Goal: Information Seeking & Learning: Find specific fact

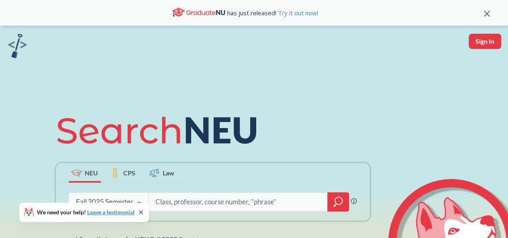
click at [143, 212] on icon at bounding box center [141, 212] width 6 height 6
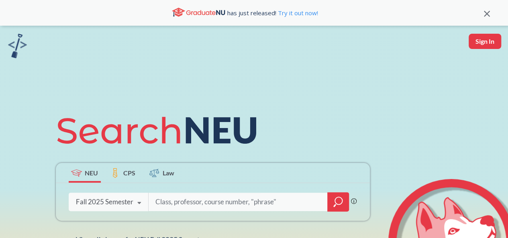
click at [166, 200] on input "search" at bounding box center [238, 202] width 167 height 17
type input "DS 5020"
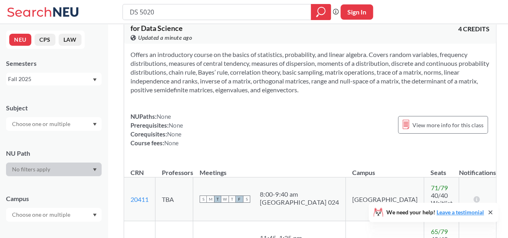
scroll to position [40, 0]
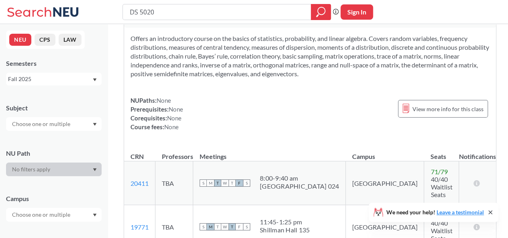
click at [93, 80] on icon "Dropdown arrow" at bounding box center [95, 79] width 4 height 3
click at [65, 114] on div "Summer 2 2025" at bounding box center [54, 119] width 96 height 22
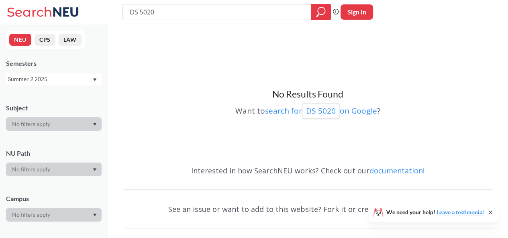
click at [68, 79] on div "Summer 2 2025" at bounding box center [50, 79] width 84 height 9
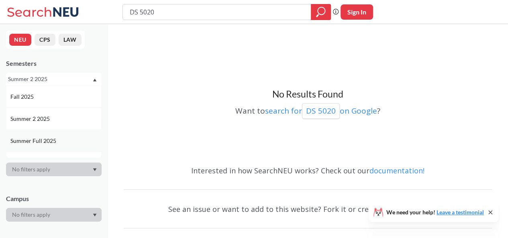
click at [57, 137] on div "Summer Full 2025" at bounding box center [55, 141] width 91 height 9
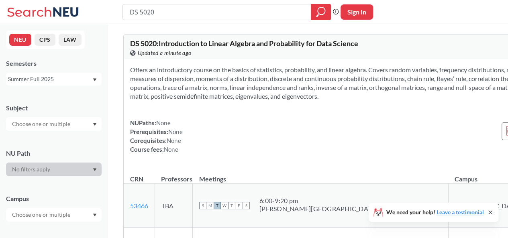
click at [72, 80] on div "Summer Full 2025" at bounding box center [50, 79] width 84 height 9
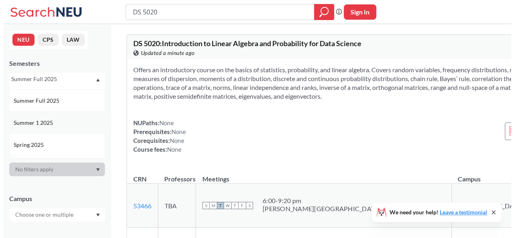
scroll to position [80, 0]
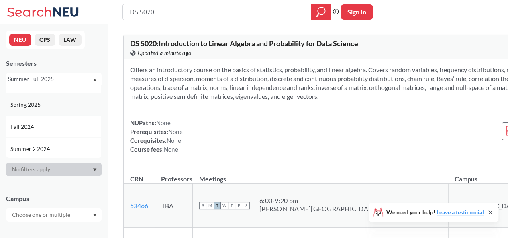
click at [62, 107] on div "Spring 2025" at bounding box center [55, 104] width 91 height 9
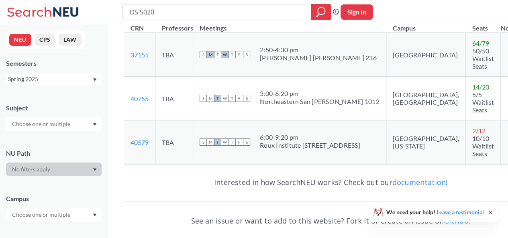
scroll to position [161, 0]
drag, startPoint x: 173, startPoint y: 13, endPoint x: 64, endPoint y: 6, distance: 109.0
click at [64, 6] on div "DS 5020 Phrase search guarantees the exact search appears in the results. Ex. I…" at bounding box center [254, 12] width 508 height 24
type input "EECE 5644"
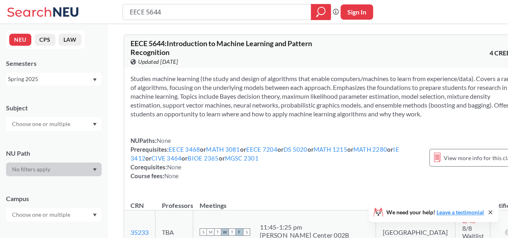
click at [79, 81] on div "Spring 2025" at bounding box center [50, 79] width 84 height 9
click at [59, 102] on div "Fall 2025" at bounding box center [54, 97] width 96 height 22
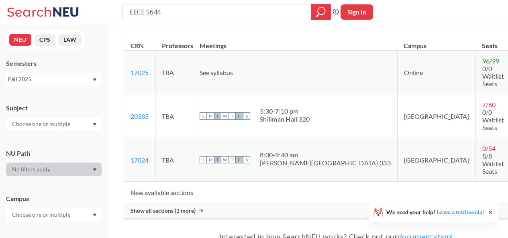
scroll to position [161, 0]
click at [69, 79] on div "Fall 2025" at bounding box center [50, 79] width 84 height 9
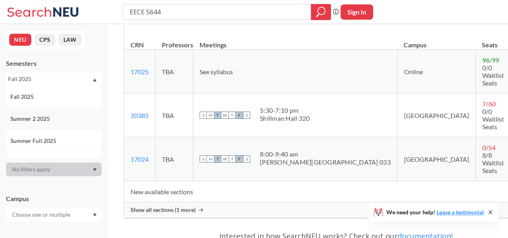
click at [66, 116] on div "Summer 2 2025" at bounding box center [55, 118] width 91 height 9
